Goal: Information Seeking & Learning: Learn about a topic

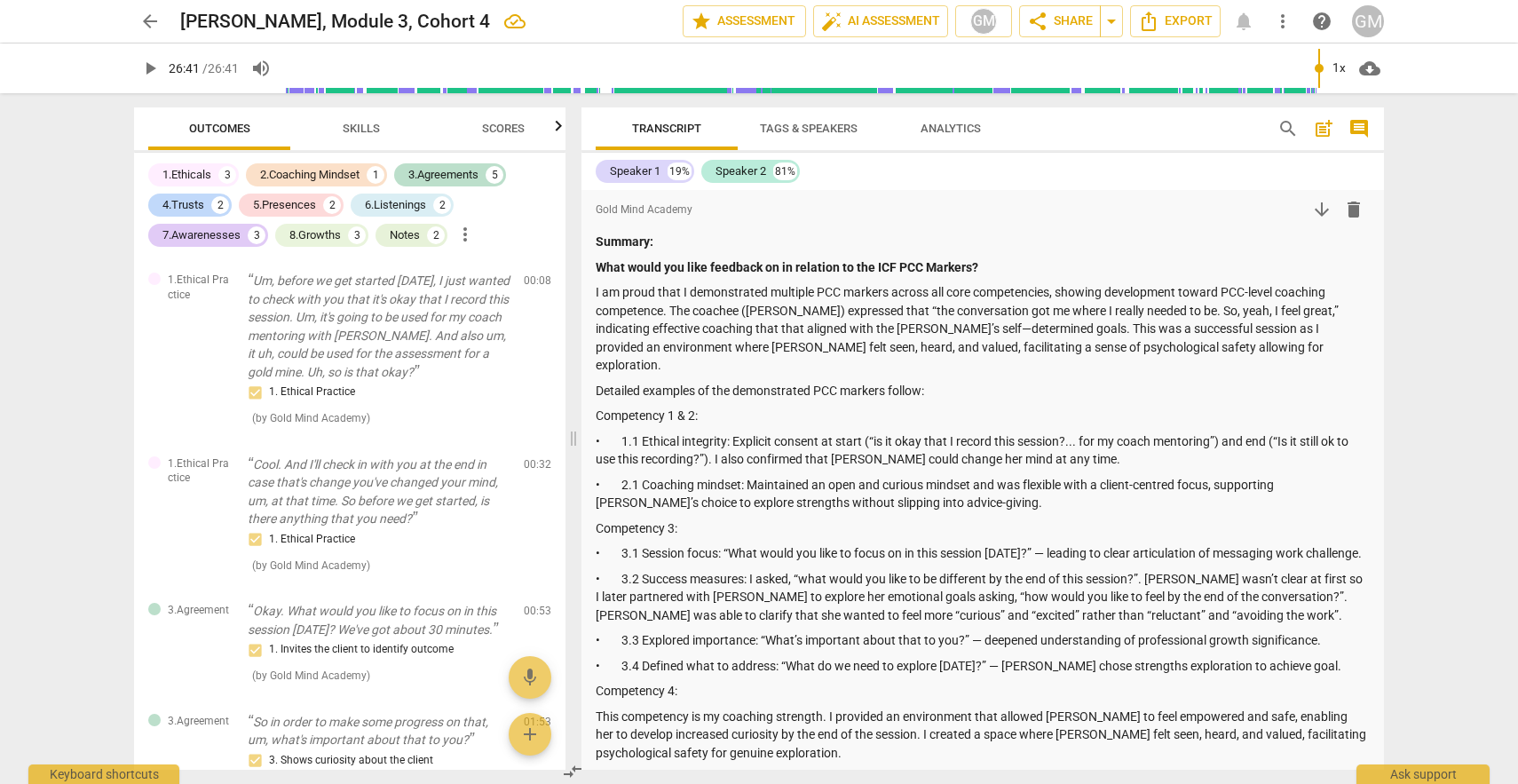
scroll to position [2372, 0]
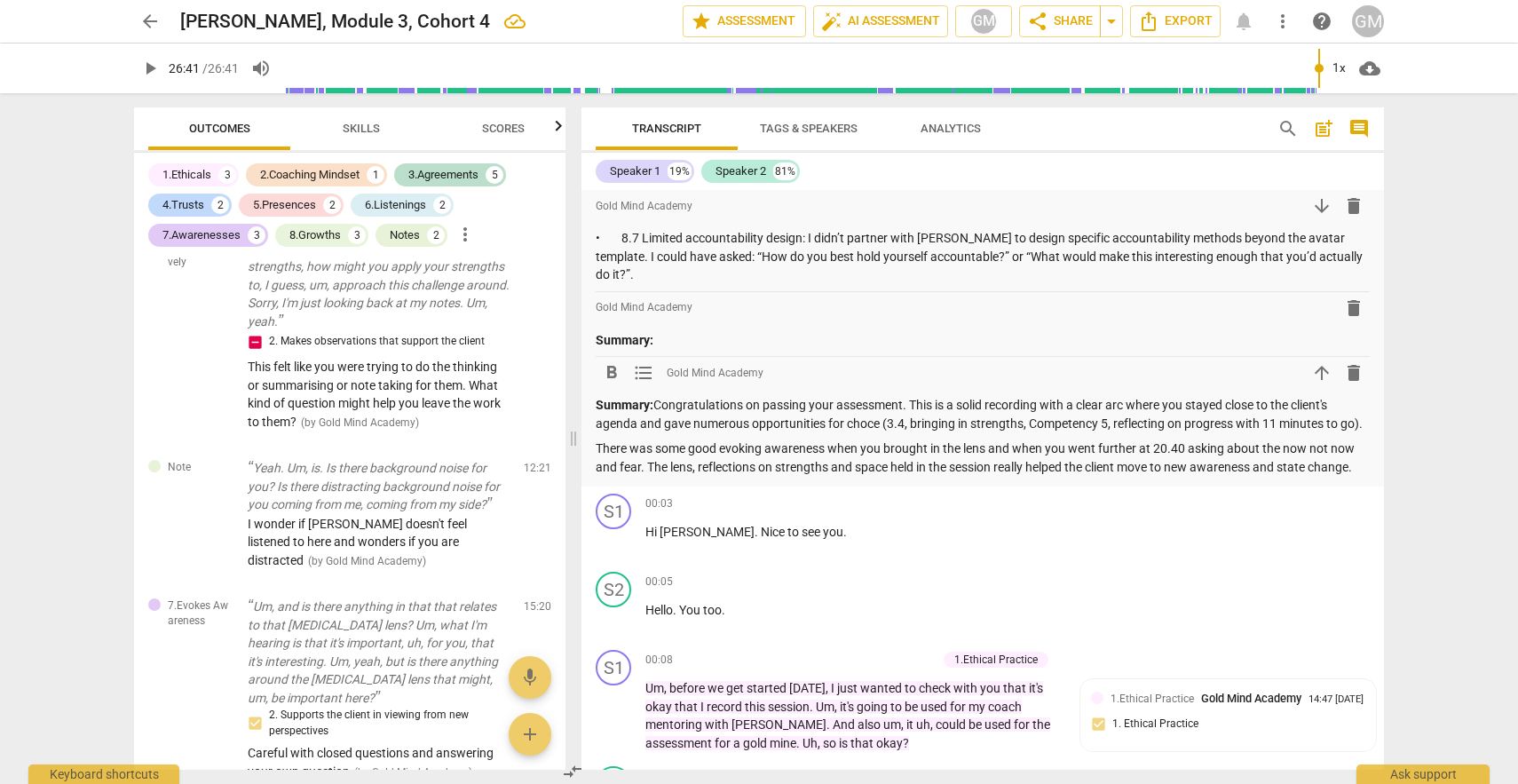
click at [1362, 449] on p "There was some good evoking awareness when you brought in the lens and when you…" at bounding box center [982, 458] width 774 height 37
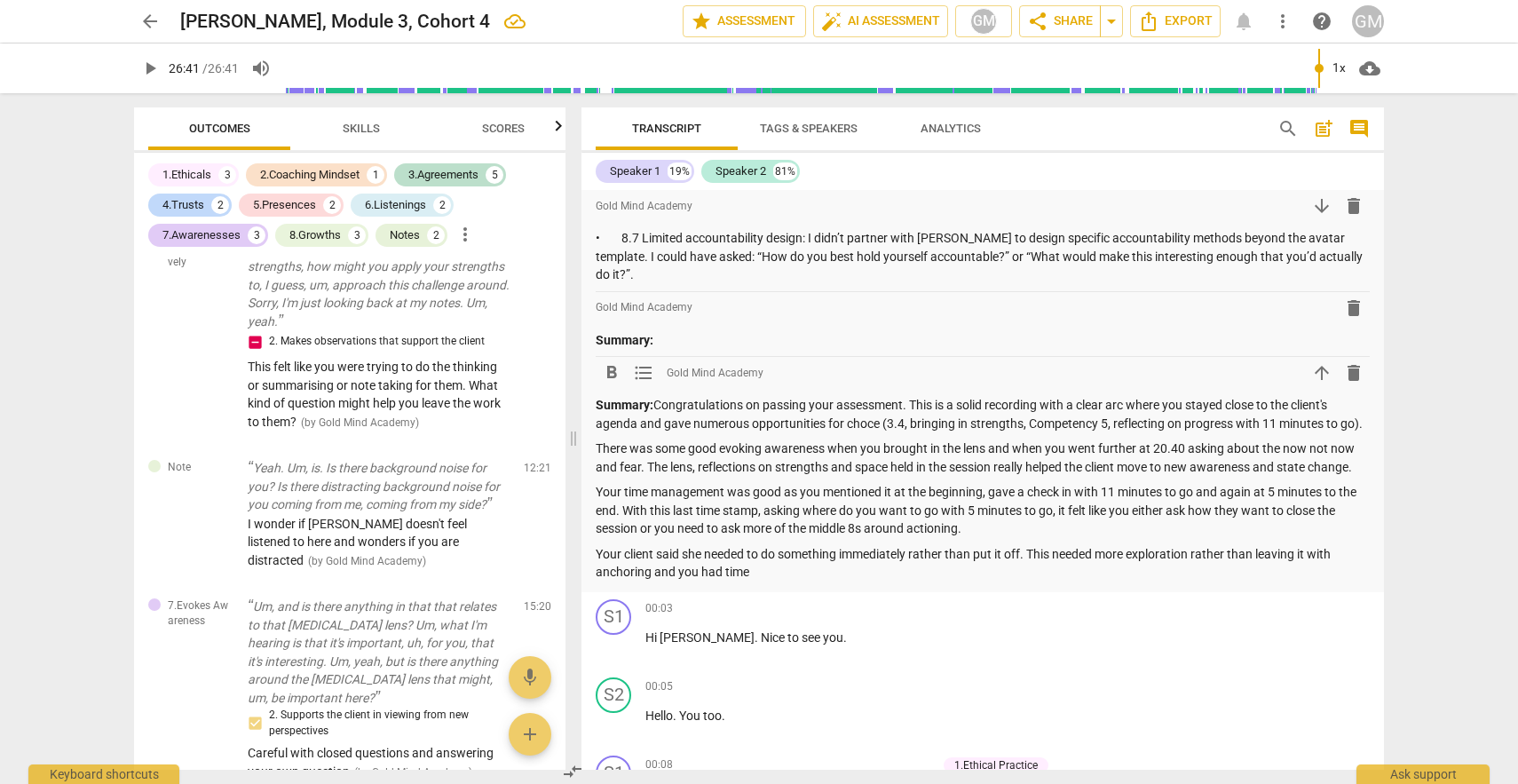
type input "1601"
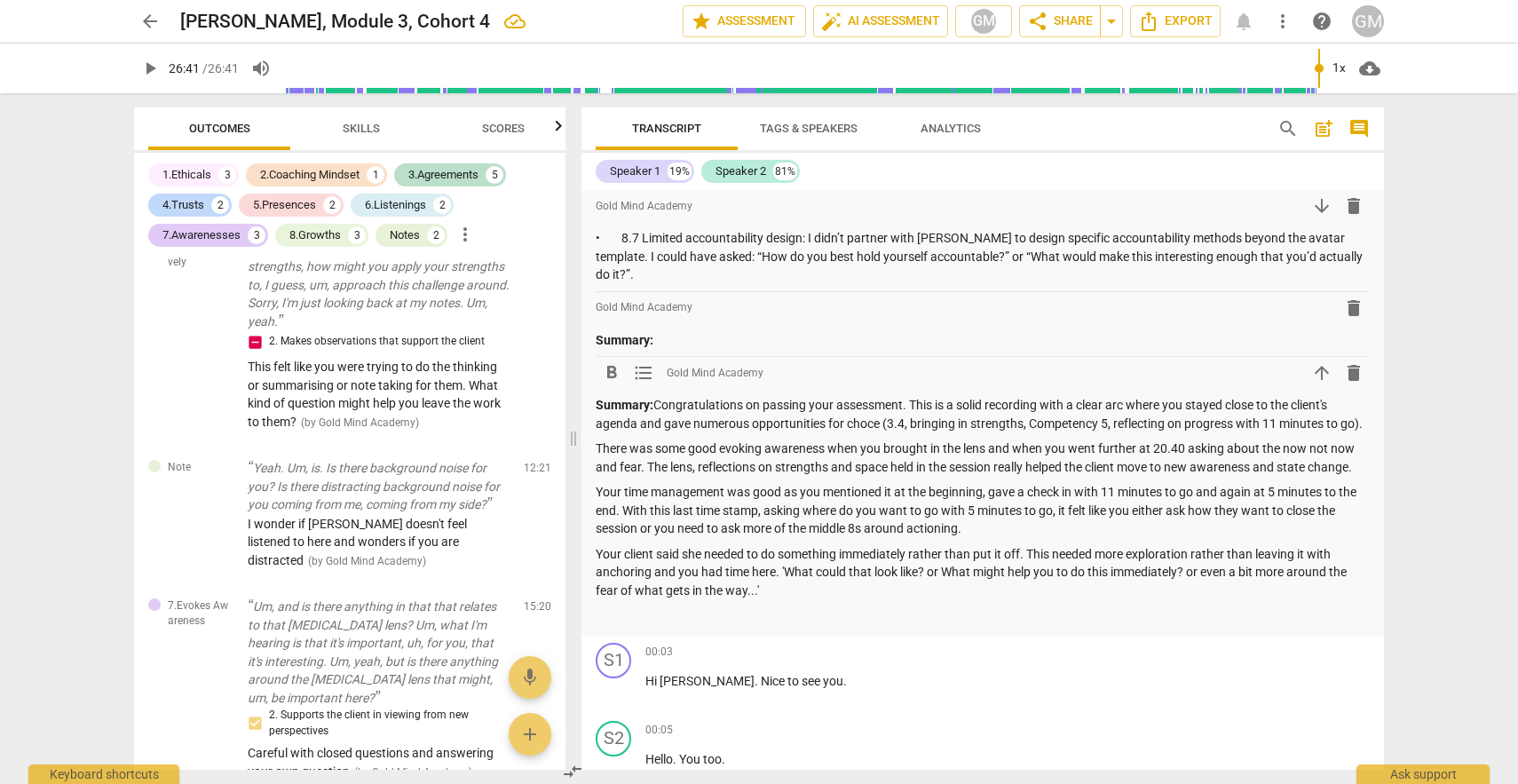
click at [789, 570] on p "Your client said she needed to do something immediately rather than put it off.…" at bounding box center [982, 572] width 774 height 55
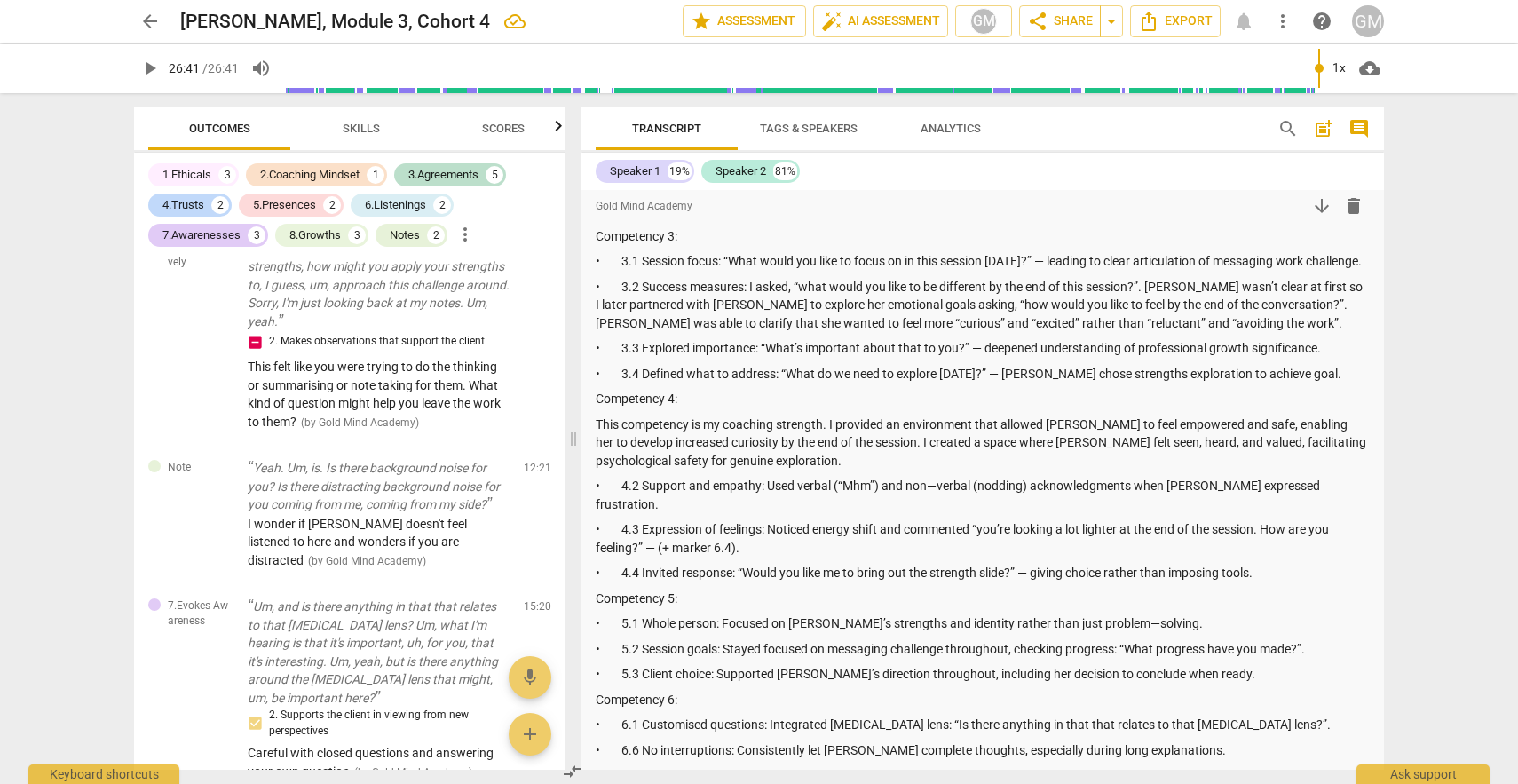
scroll to position [0, 0]
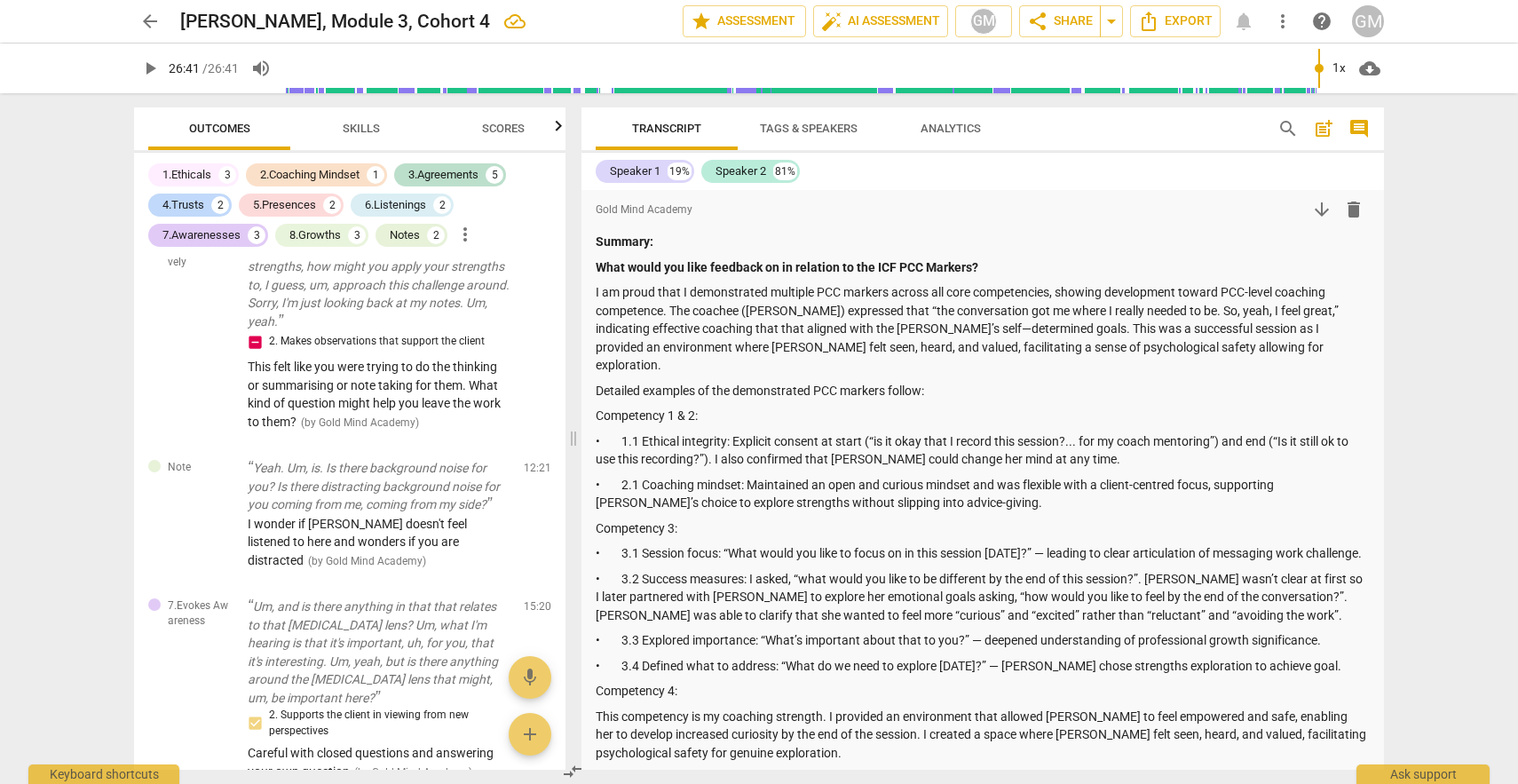
click at [1436, 204] on div "arrow_back [PERSON_NAME], Module 3, Cohort 4 edit star Assessment auto_fix_high…" at bounding box center [759, 392] width 1518 height 784
click at [1420, 243] on div "arrow_back [PERSON_NAME], Module 3, Cohort 4 edit star Assessment auto_fix_high…" at bounding box center [759, 392] width 1518 height 784
click at [156, 27] on span "arrow_back" at bounding box center [149, 21] width 21 height 21
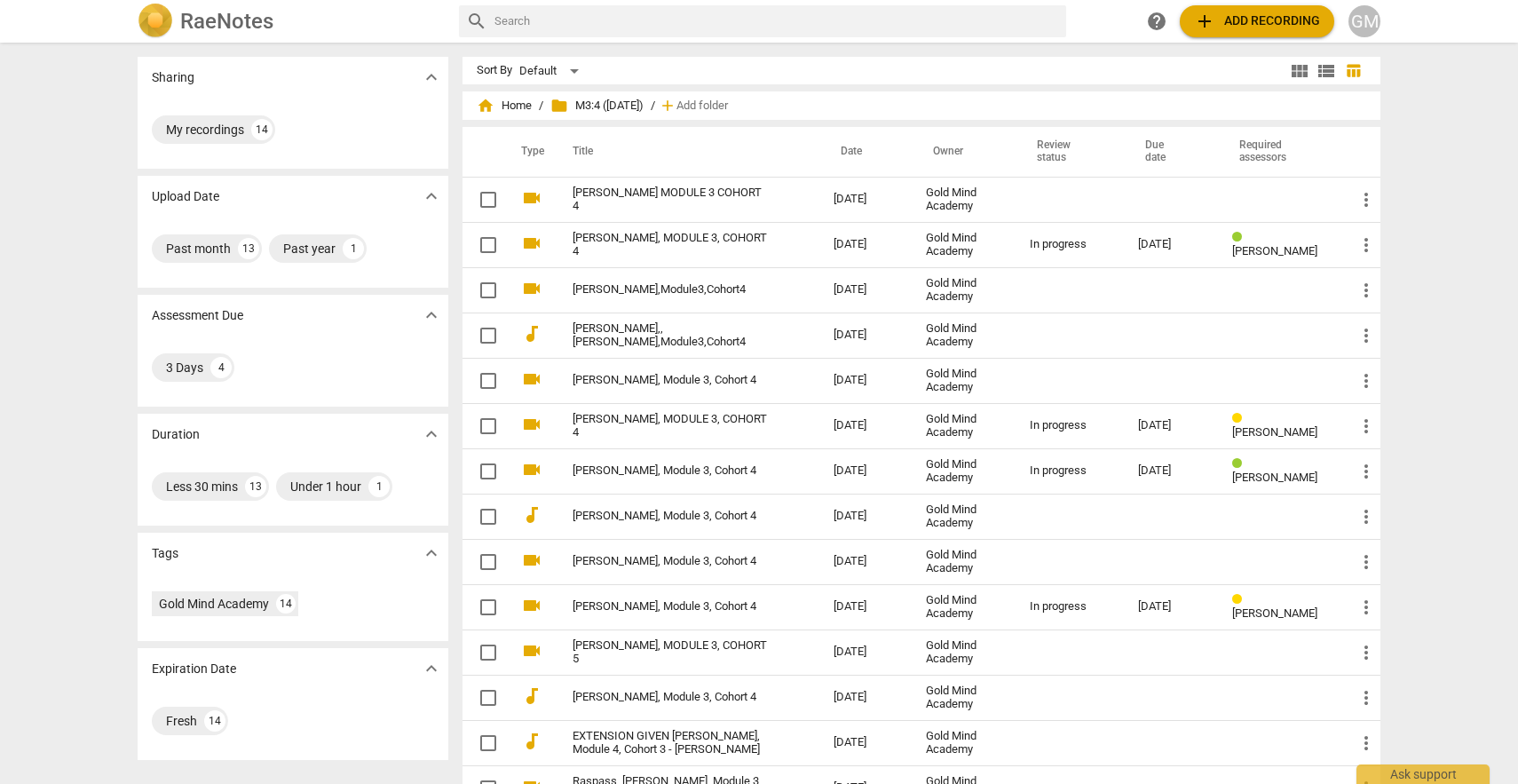
click at [1454, 438] on div "Sharing expand_more My recordings 14 Upload Date expand_more Past month 13 Past…" at bounding box center [759, 413] width 1518 height 739
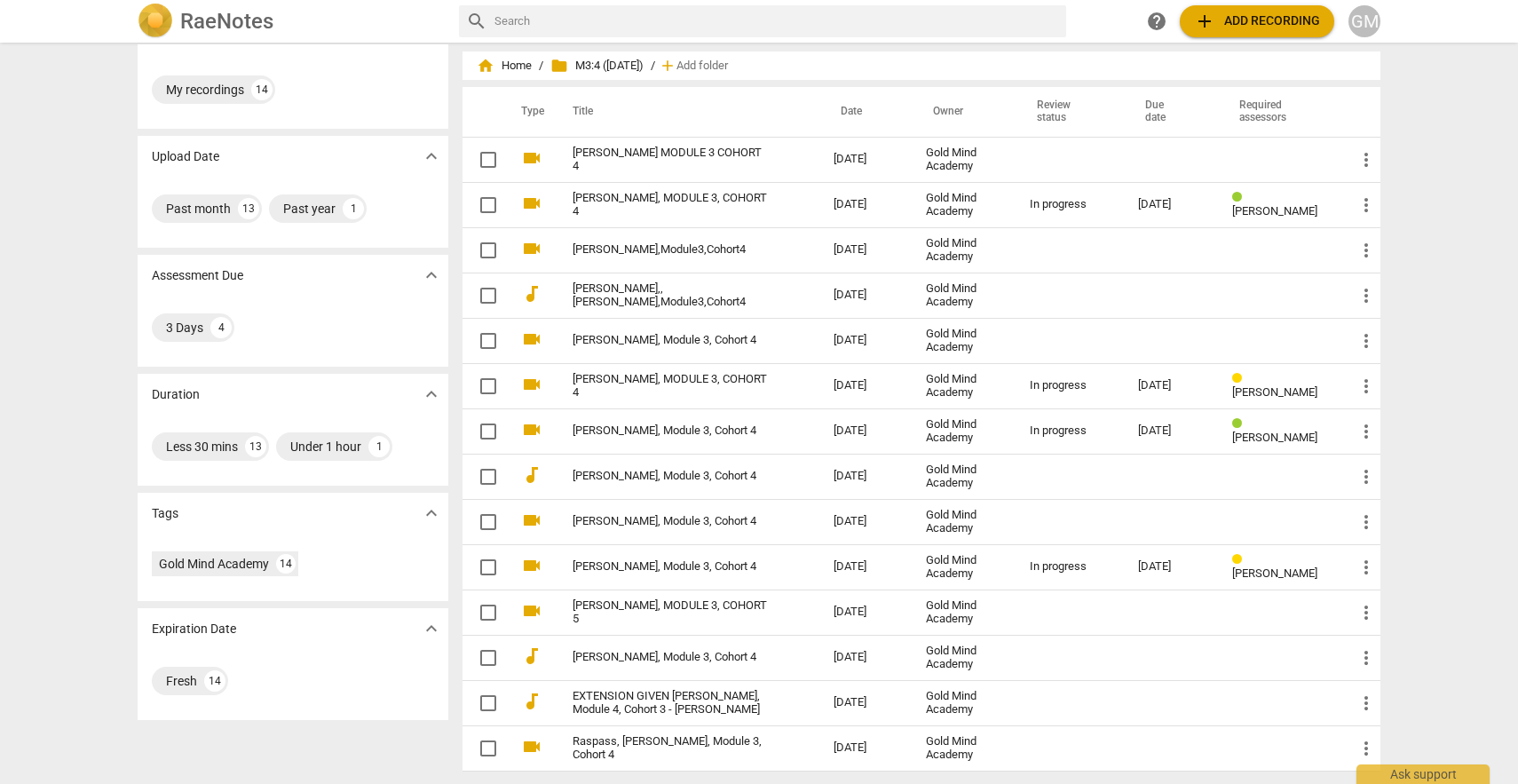
scroll to position [41, 0]
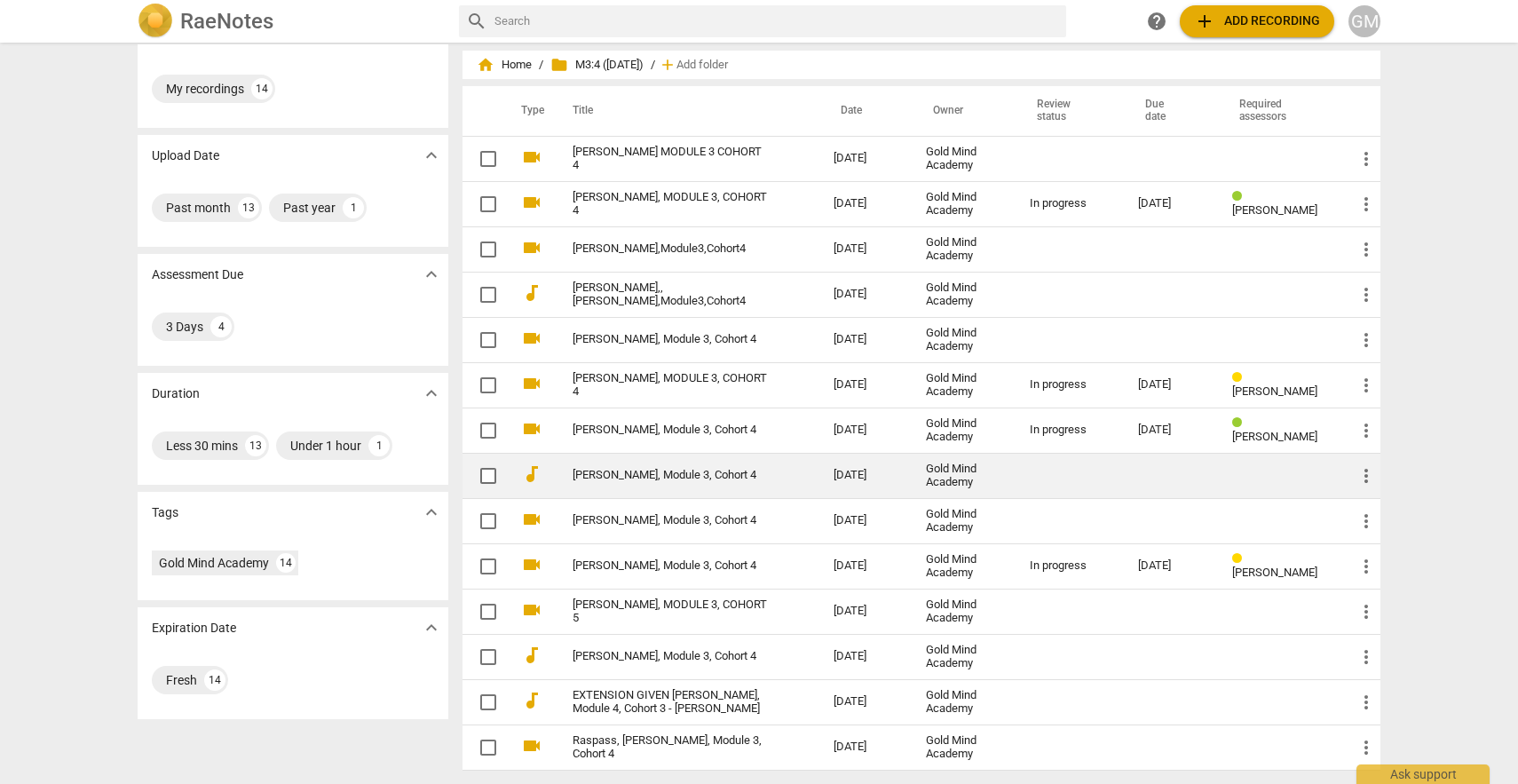
click at [940, 476] on div "Gold Mind Academy" at bounding box center [964, 475] width 76 height 27
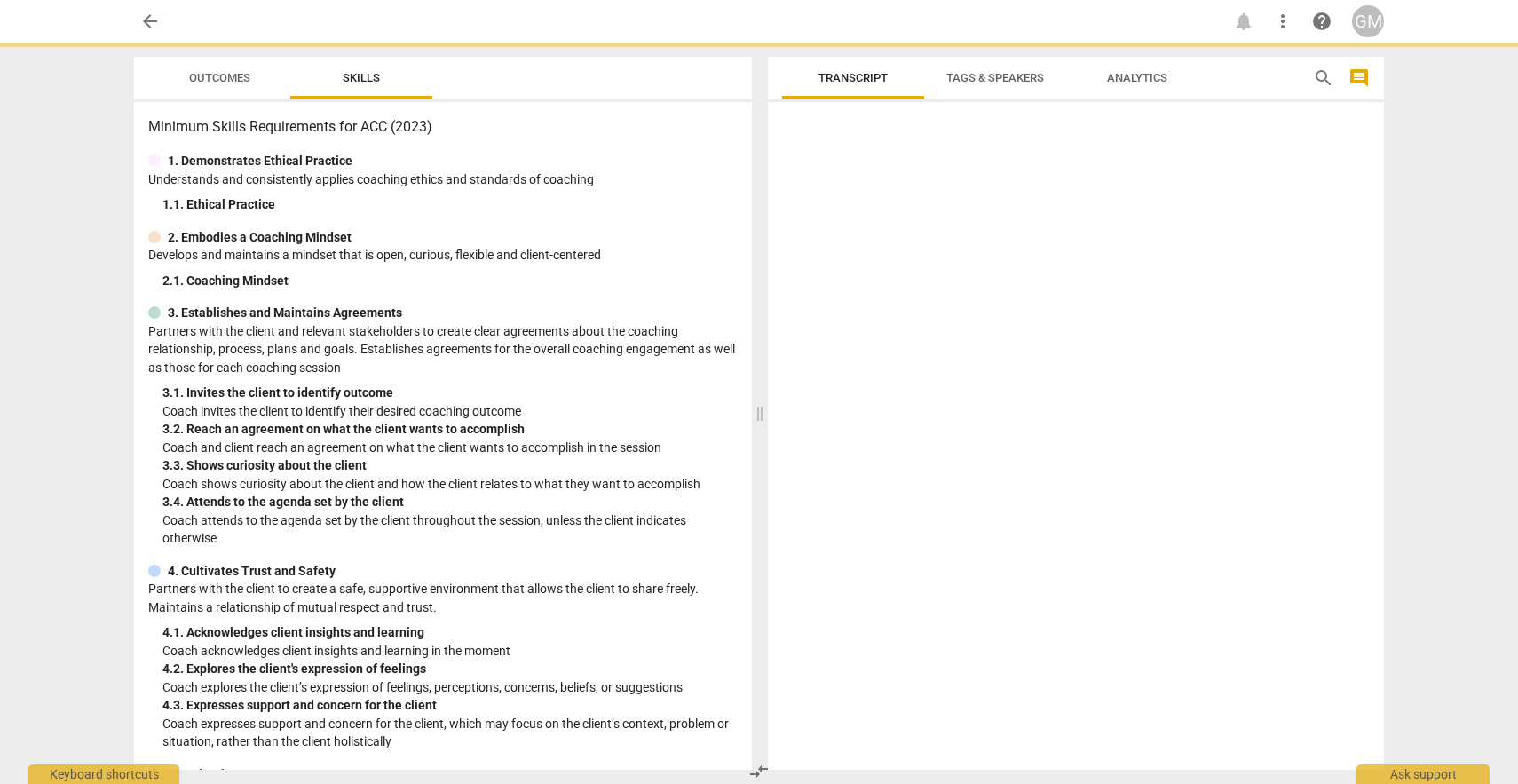
click at [940, 476] on div at bounding box center [1076, 439] width 617 height 660
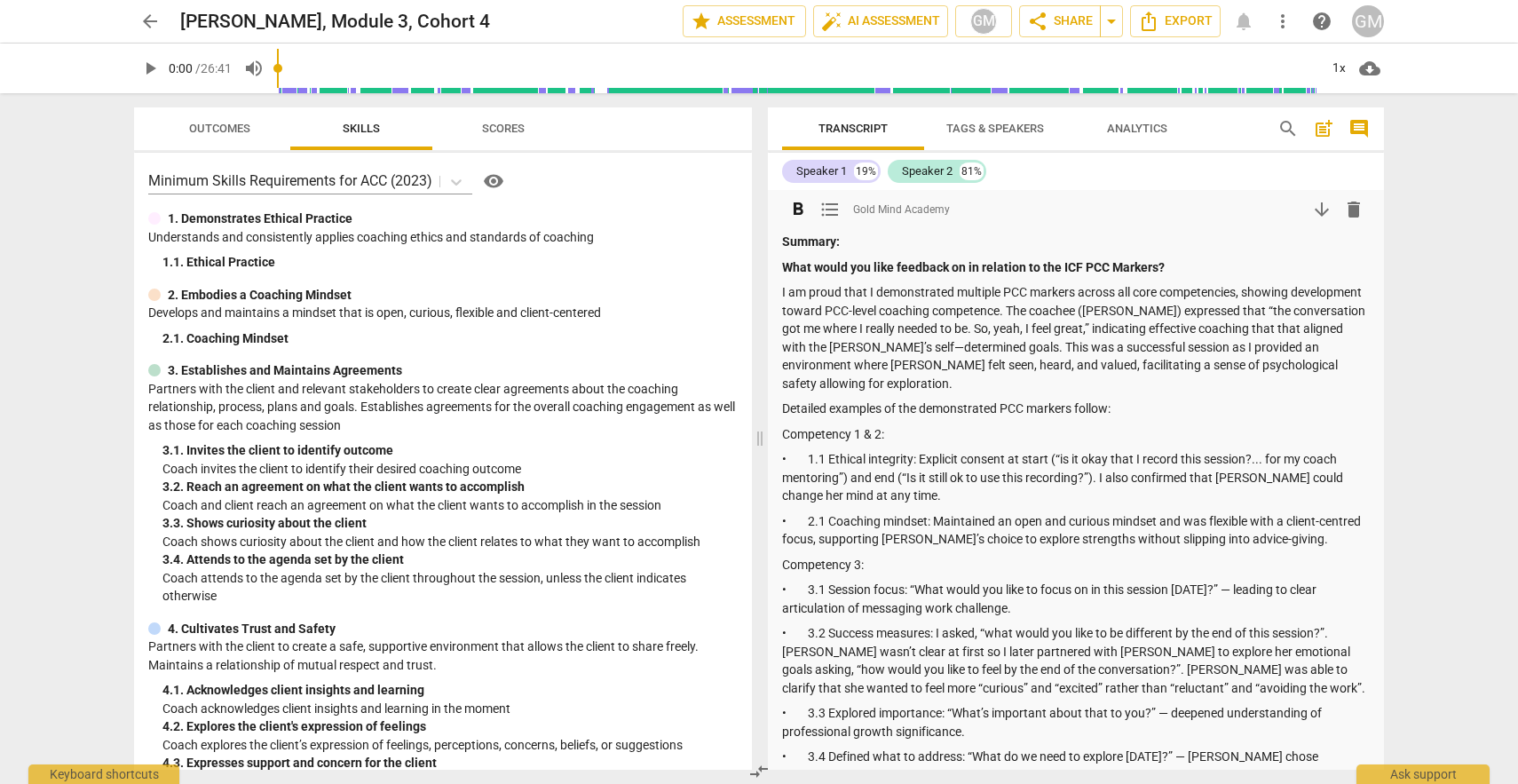
click at [1187, 433] on p "Competency 1 & 2:" at bounding box center [1076, 434] width 587 height 18
click at [876, 234] on p "Summary:" at bounding box center [1076, 242] width 587 height 18
click at [147, 22] on span "arrow_back" at bounding box center [149, 21] width 21 height 21
